Goal: Information Seeking & Learning: Learn about a topic

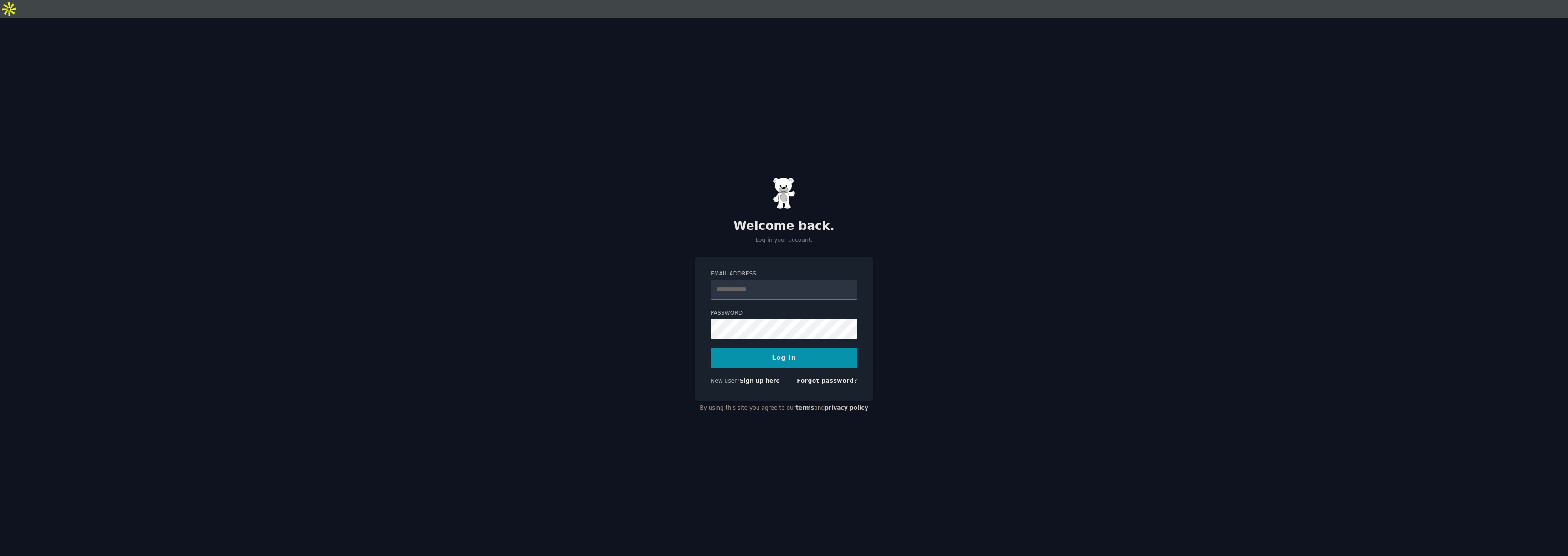
click at [746, 280] on input "Email Address" at bounding box center [783, 289] width 147 height 20
type input "**********"
click at [783, 348] on button "Log In" at bounding box center [783, 357] width 147 height 19
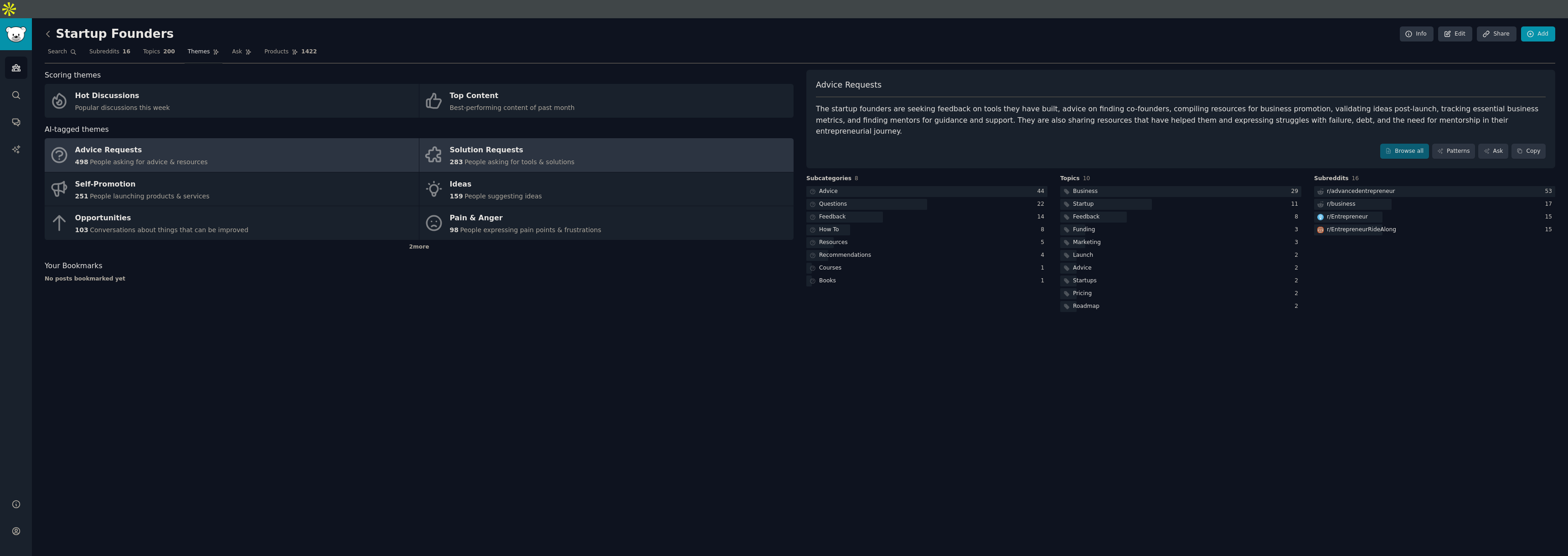
click at [540, 158] on span "People asking for tools & solutions" at bounding box center [519, 162] width 110 height 7
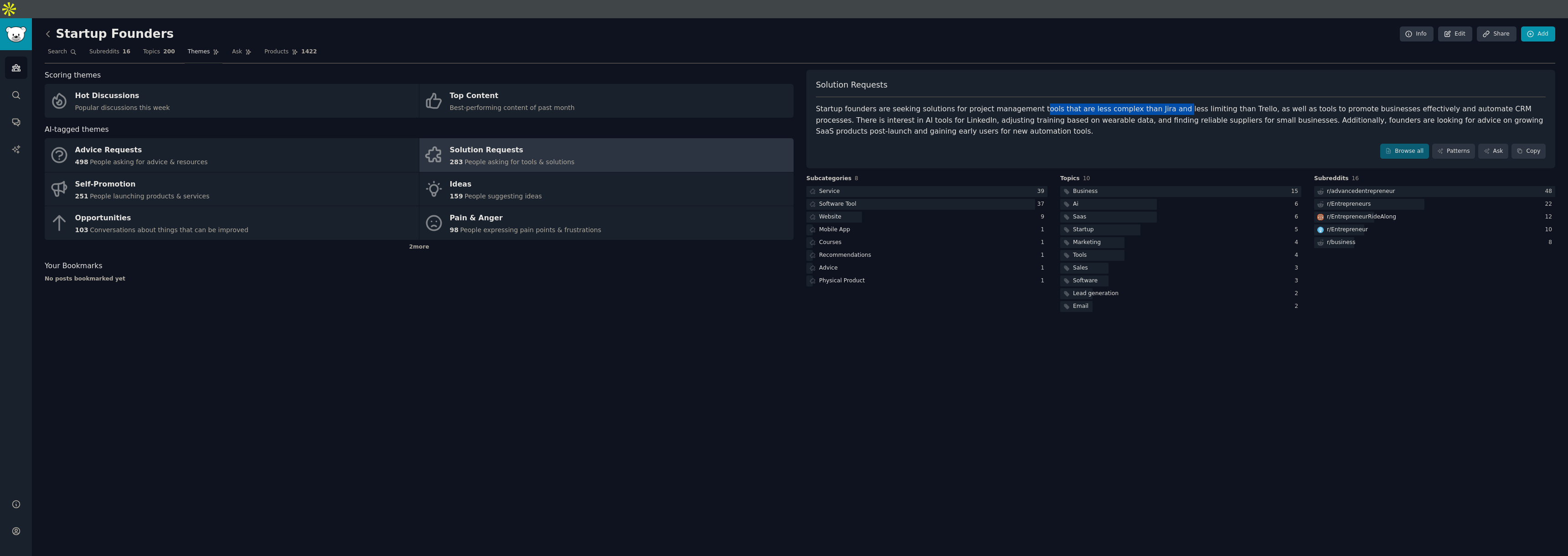
drag, startPoint x: 1042, startPoint y: 91, endPoint x: 1156, endPoint y: 94, distance: 114.0
click at [1156, 104] on div "Startup founders are seeking solutions for project management tools that are le…" at bounding box center [1180, 120] width 730 height 33
click at [1413, 144] on link "Browse all" at bounding box center [1404, 151] width 49 height 15
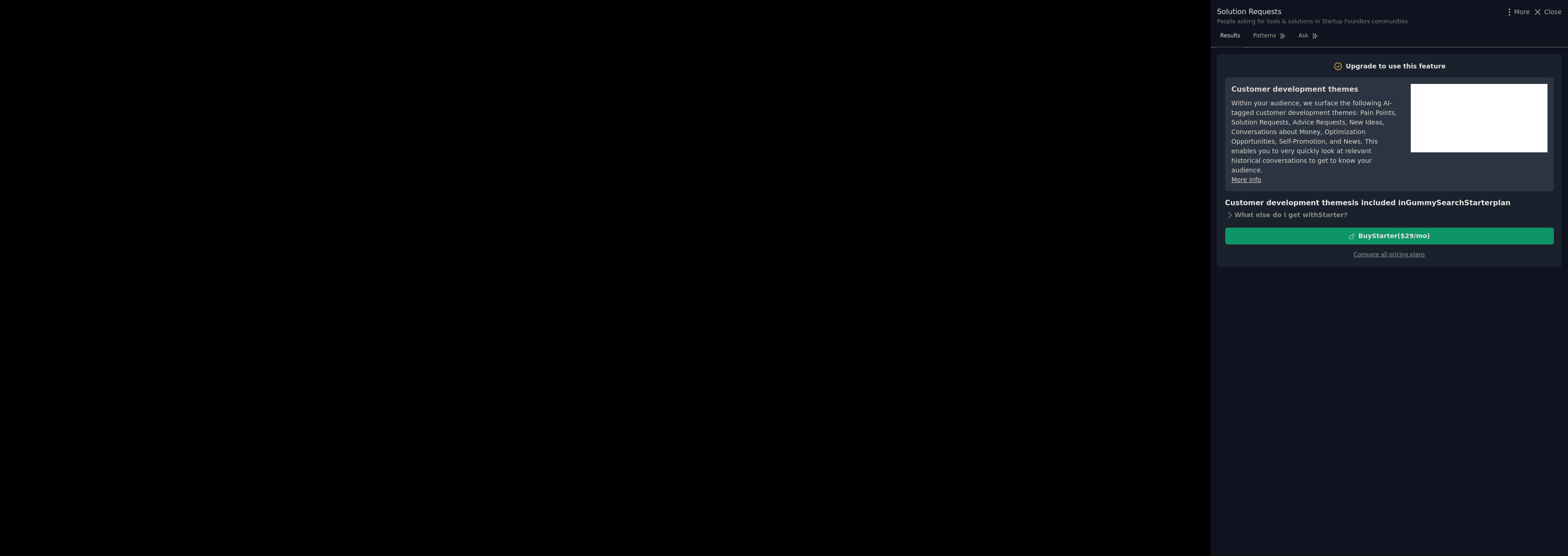
click at [1083, 204] on div at bounding box center [784, 278] width 1568 height 556
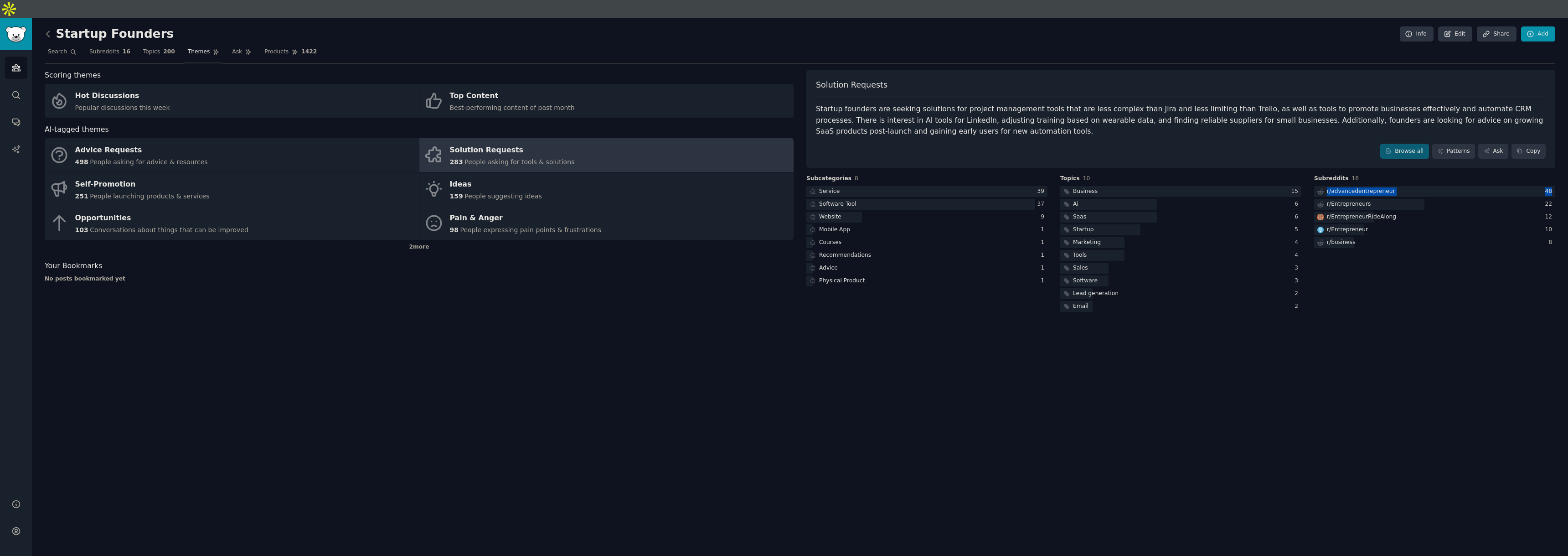
drag, startPoint x: 1376, startPoint y: 174, endPoint x: 592, endPoint y: 1, distance: 802.9
click at [0, 18] on div "Audiences Search Conversations AI Reports Help Account More Startup Founders In…" at bounding box center [784, 296] width 1568 height 556
